Goal: Information Seeking & Learning: Learn about a topic

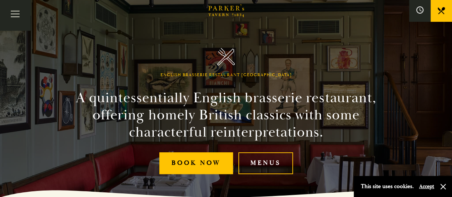
scroll to position [31, 0]
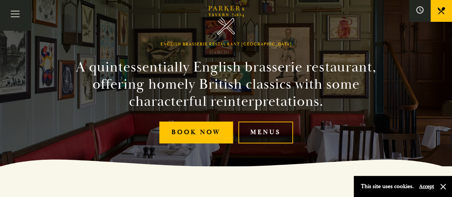
click at [271, 128] on link "Menus" at bounding box center [265, 132] width 55 height 22
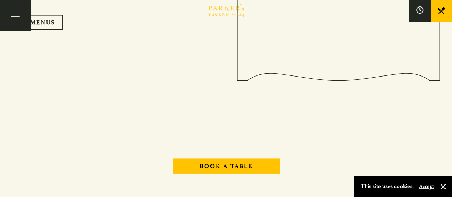
scroll to position [734, 0]
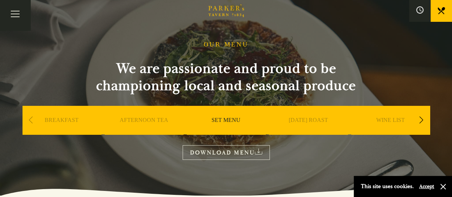
click at [241, 151] on link "DOWNLOAD MENU" at bounding box center [225, 152] width 87 height 15
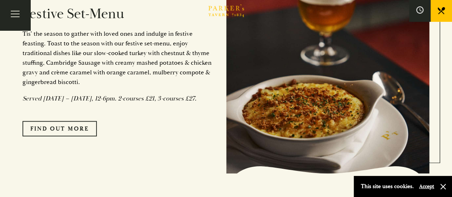
scroll to position [535, 0]
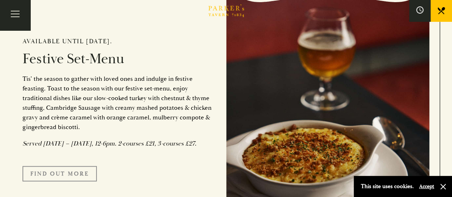
click at [61, 179] on link "FIND OUT MORE" at bounding box center [59, 173] width 74 height 15
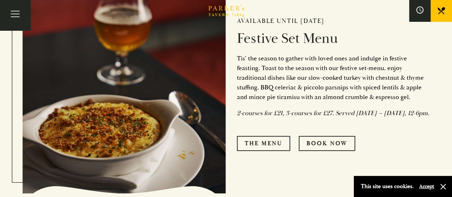
scroll to position [264, 0]
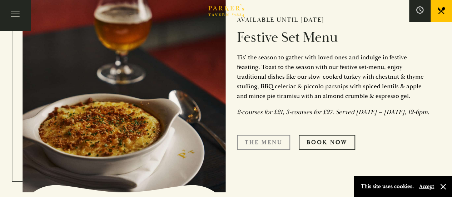
click at [272, 149] on link "The Menu" at bounding box center [263, 142] width 53 height 15
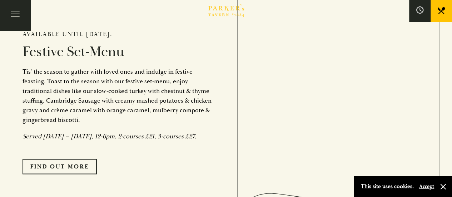
scroll to position [543, 0]
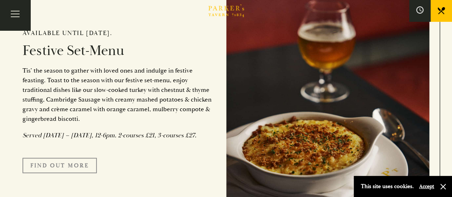
click at [50, 171] on link "FIND OUT MORE" at bounding box center [59, 164] width 74 height 15
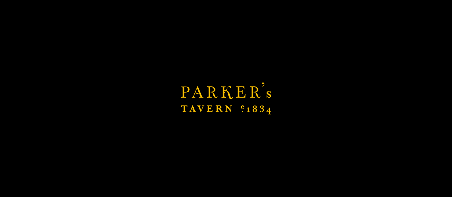
scroll to position [609, 0]
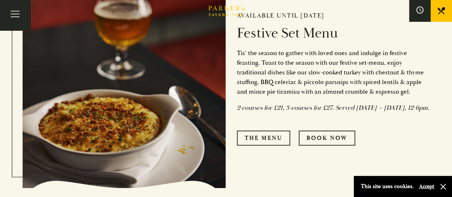
scroll to position [269, 0]
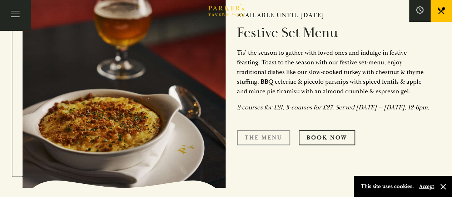
click at [255, 145] on link "The Menu" at bounding box center [263, 137] width 53 height 15
